Goal: Obtain resource: Download file/media

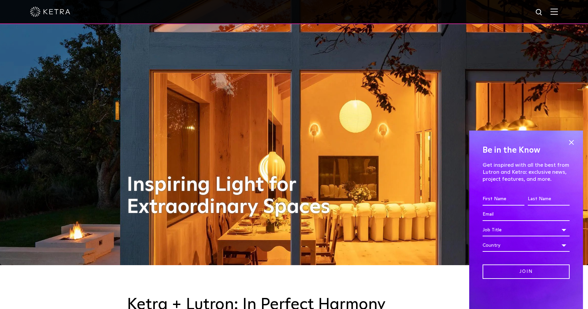
scroll to position [62, 0]
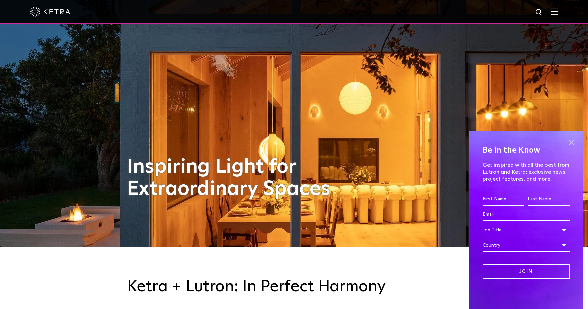
click at [573, 143] on span at bounding box center [571, 142] width 10 height 10
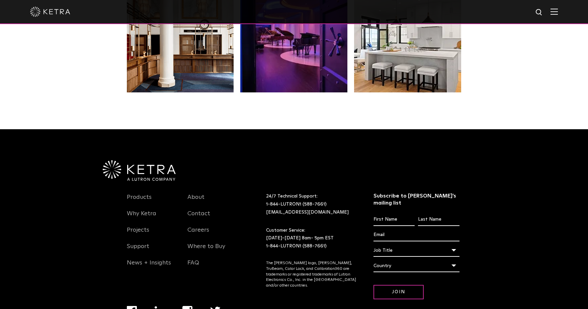
scroll to position [1406, 0]
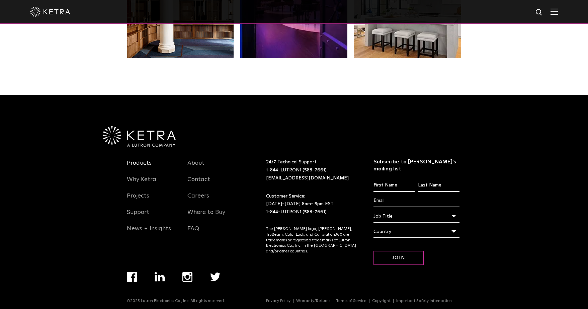
click at [147, 160] on link "Products" at bounding box center [139, 166] width 25 height 15
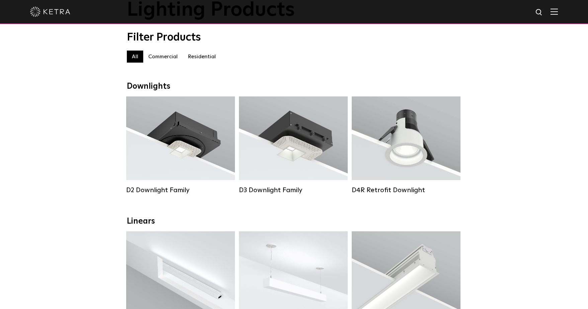
scroll to position [51, 0]
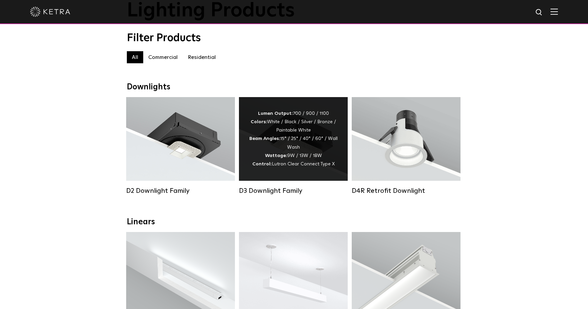
click at [309, 136] on div "Lumen Output: 700 / 900 / 1100 Colors: White / Black / Silver / Bronze / Painta…" at bounding box center [293, 138] width 89 height 59
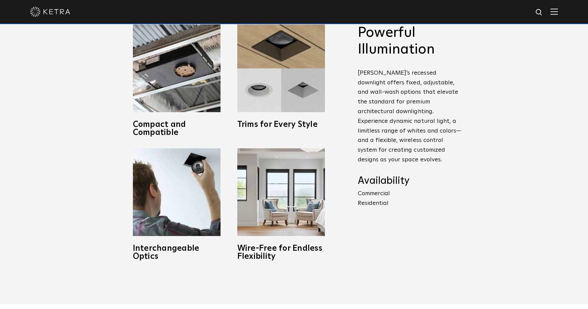
scroll to position [329, 0]
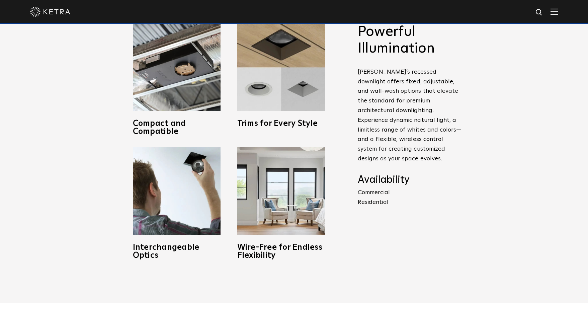
click at [380, 188] on p "Commercial Residential" at bounding box center [410, 197] width 104 height 19
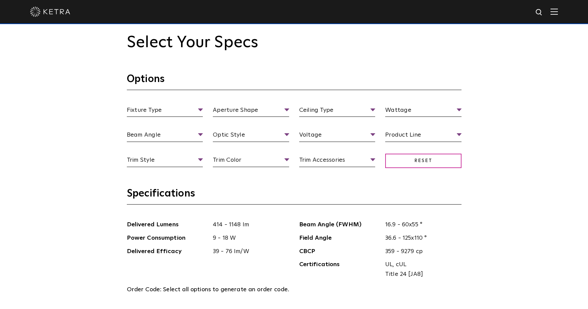
scroll to position [643, 0]
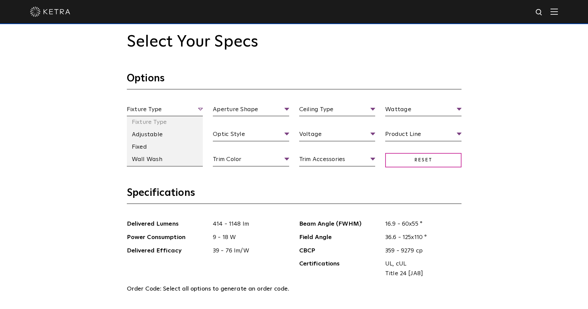
click at [170, 106] on span "Fixture Type" at bounding box center [165, 111] width 76 height 12
click at [156, 133] on li "Adjustable" at bounding box center [165, 135] width 76 height 12
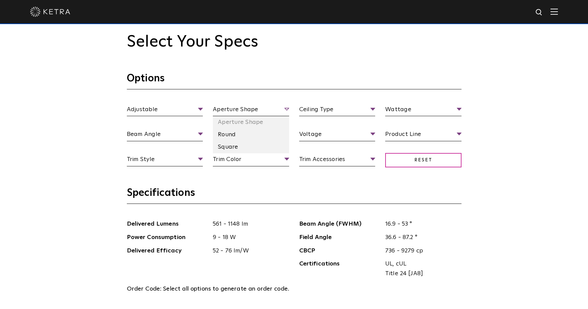
click at [239, 111] on span "Aperture Shape" at bounding box center [251, 111] width 76 height 12
click at [234, 147] on li "Square" at bounding box center [251, 147] width 76 height 12
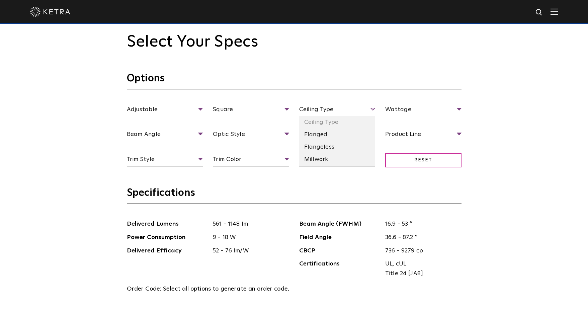
click at [326, 108] on span "Ceiling Type" at bounding box center [337, 111] width 76 height 12
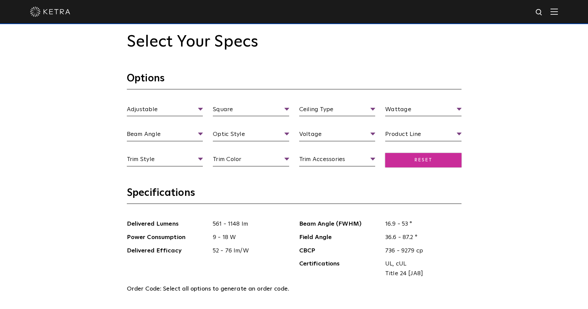
click at [412, 161] on span "Reset" at bounding box center [423, 160] width 76 height 14
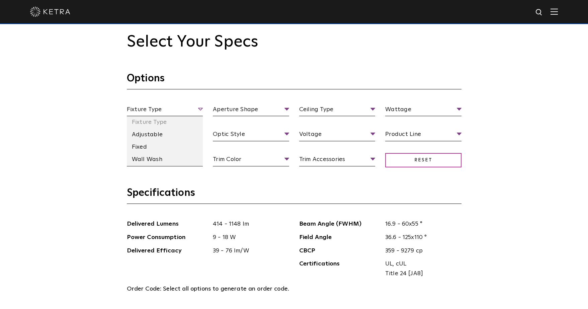
click at [181, 108] on span "Fixture Type" at bounding box center [165, 111] width 76 height 12
click at [172, 138] on li "Adjustable" at bounding box center [165, 135] width 76 height 12
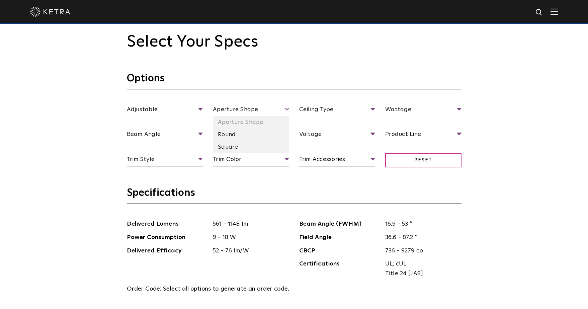
click at [254, 108] on span "Aperture Shape" at bounding box center [251, 111] width 76 height 12
click at [239, 143] on li "Square" at bounding box center [251, 147] width 76 height 12
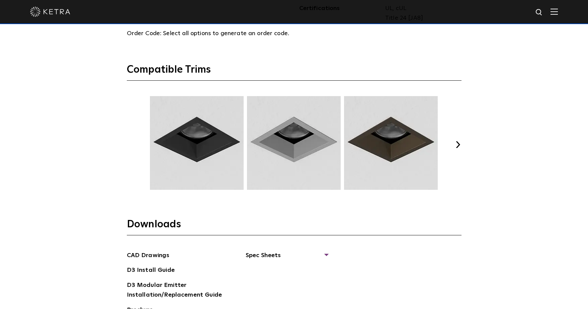
scroll to position [893, 0]
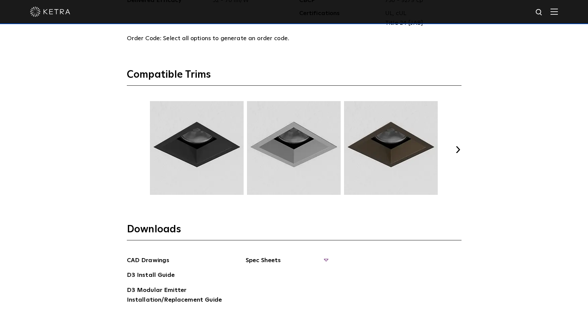
click at [270, 257] on span "Spec Sheets" at bounding box center [287, 263] width 82 height 15
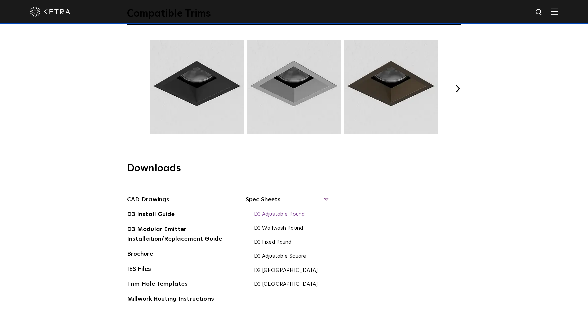
scroll to position [981, 0]
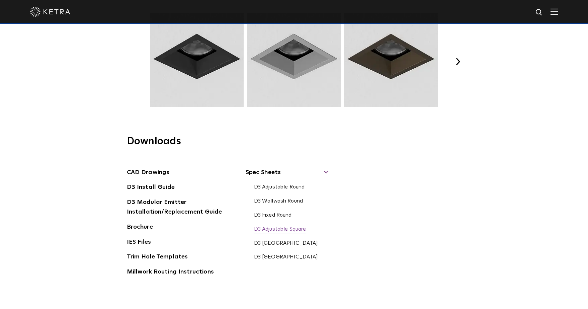
click at [297, 229] on link "D3 Adjustable Square" at bounding box center [280, 229] width 52 height 7
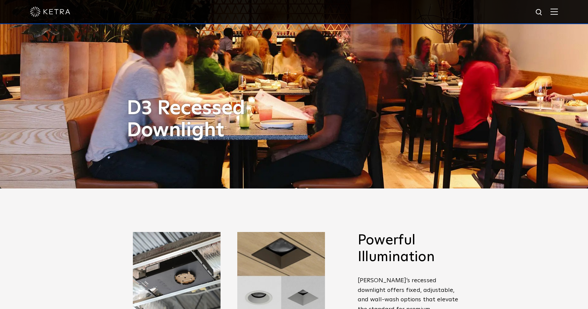
scroll to position [0, 0]
